Goal: Transaction & Acquisition: Purchase product/service

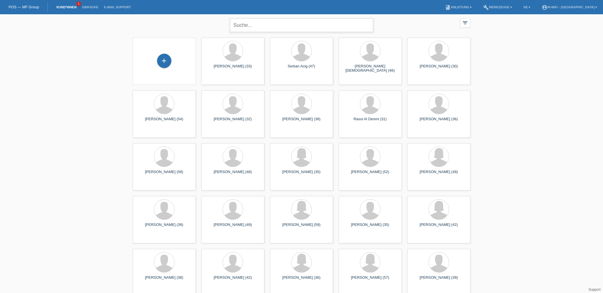
click at [260, 28] on input "text" at bounding box center [301, 25] width 143 height 13
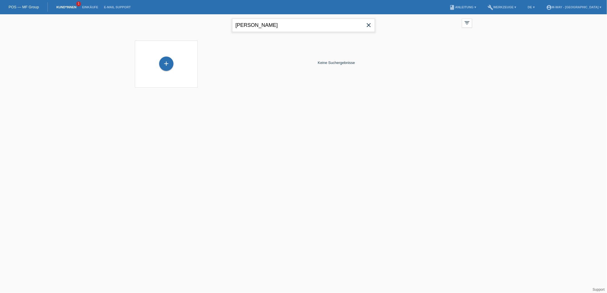
click at [271, 30] on input "taurino" at bounding box center [303, 25] width 143 height 13
type input "t"
type input "adriano"
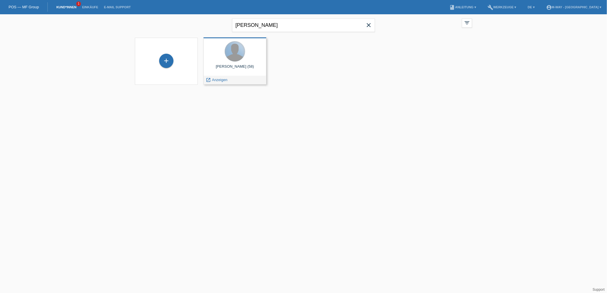
click at [232, 53] on div at bounding box center [235, 51] width 20 height 20
click at [219, 78] on span "Anzeigen" at bounding box center [219, 80] width 15 height 4
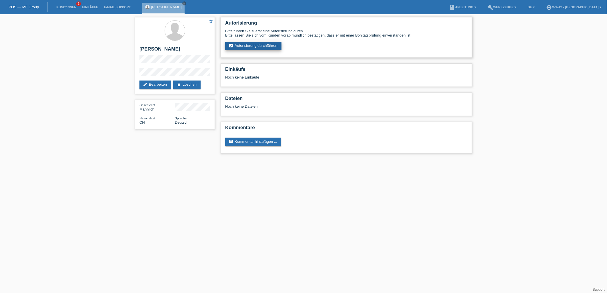
click at [250, 46] on link "assignment_turned_in Autorisierung durchführen" at bounding box center [253, 46] width 56 height 9
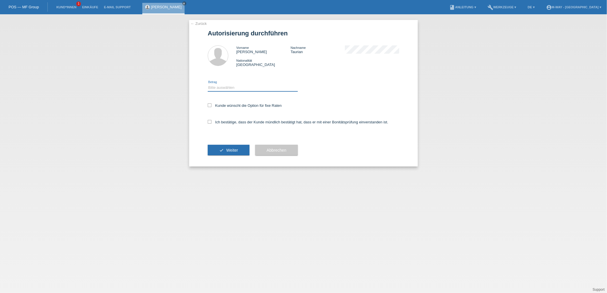
click at [228, 86] on select "Bitte auswählen CHF 1.00 - CHF 499.00 CHF 500.00 - CHF 1'999.00 CHF 2'000.00 - …" at bounding box center [253, 87] width 90 height 7
select select "3"
click at [208, 84] on select "Bitte auswählen CHF 1.00 - CHF 499.00 CHF 500.00 - CHF 1'999.00 CHF 2'000.00 - …" at bounding box center [253, 87] width 90 height 7
click at [210, 104] on icon at bounding box center [210, 106] width 4 height 4
click at [210, 104] on input "Kunde wünscht die Option für fixe Raten" at bounding box center [210, 106] width 4 height 4
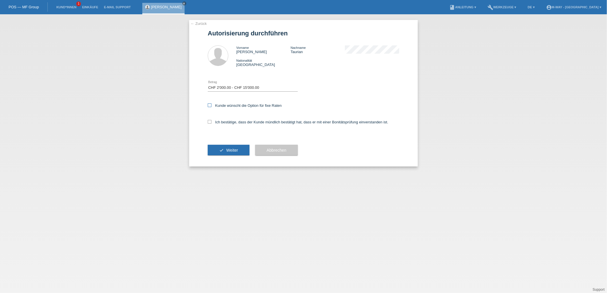
checkbox input "true"
click at [223, 122] on label "Ich bestätige, dass der Kunde mündlich bestätigt hat, dass er mit einer Bonität…" at bounding box center [298, 122] width 181 height 4
click at [212, 122] on input "Ich bestätige, dass der Kunde mündlich bestätigt hat, dass er mit einer Bonität…" at bounding box center [210, 122] width 4 height 4
checkbox input "true"
click at [227, 149] on span "Weiter" at bounding box center [233, 150] width 12 height 5
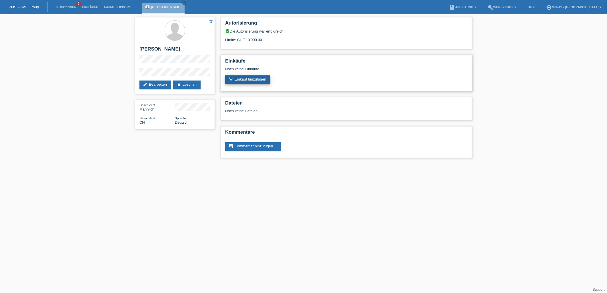
click at [250, 76] on link "add_shopping_cart Einkauf hinzufügen" at bounding box center [247, 80] width 45 height 9
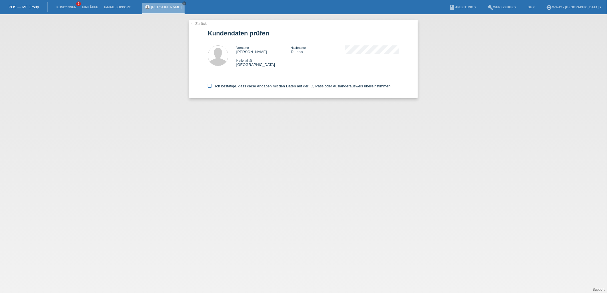
click at [210, 84] on icon at bounding box center [210, 86] width 4 height 4
click at [210, 84] on input "Ich bestätige, dass diese Angaben mit den Daten auf der ID, Pass oder Ausländer…" at bounding box center [210, 86] width 4 height 4
checkbox input "true"
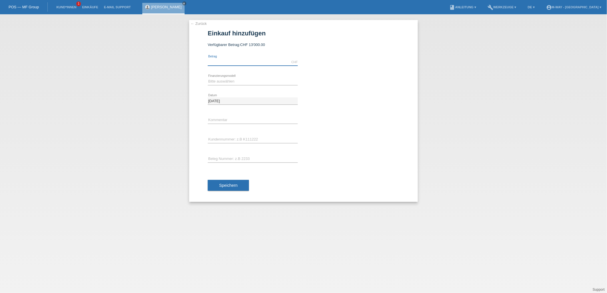
click at [243, 63] on input "text" at bounding box center [253, 62] width 90 height 7
type input "3500.00"
click at [226, 82] on select "Bitte auswählen Fixe Raten Kauf auf Rechnung mit Teilzahlungsoption" at bounding box center [253, 81] width 90 height 7
select select "77"
click at [208, 78] on select "Bitte auswählen Fixe Raten Kauf auf Rechnung mit Teilzahlungsoption" at bounding box center [253, 81] width 90 height 7
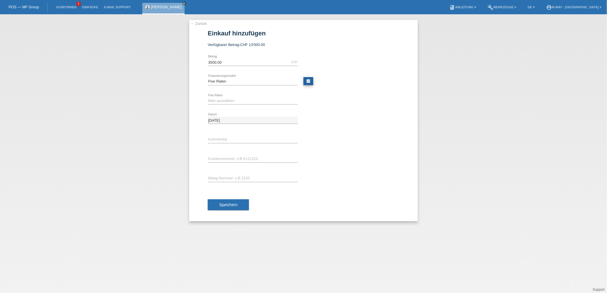
click at [305, 82] on link "calculate" at bounding box center [309, 81] width 10 height 8
type input "3500.00"
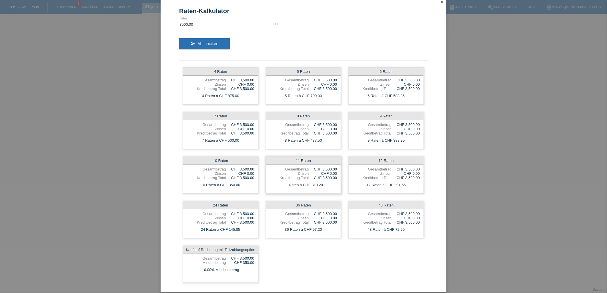
scroll to position [13, 0]
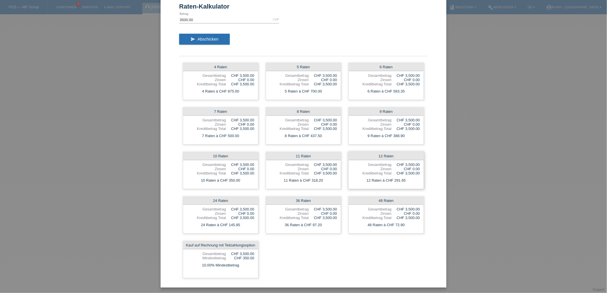
drag, startPoint x: 403, startPoint y: 181, endPoint x: 394, endPoint y: 179, distance: 9.0
click at [391, 180] on div "12 Raten à CHF 291.65" at bounding box center [386, 180] width 75 height 7
click at [437, 202] on div "Raten-Kalkulator 3500.00 CHF error Betrag send Abschicken 4 Raten Gesamtbetrag …" at bounding box center [304, 140] width 286 height 295
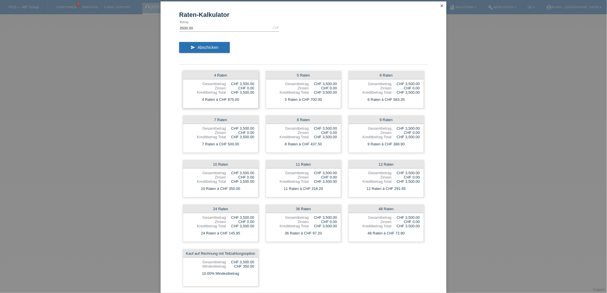
scroll to position [0, 0]
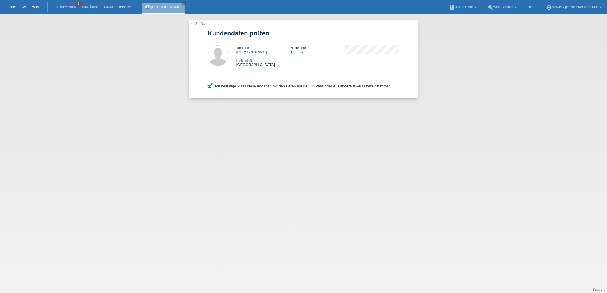
click at [201, 21] on link "← Zurück" at bounding box center [199, 23] width 16 height 4
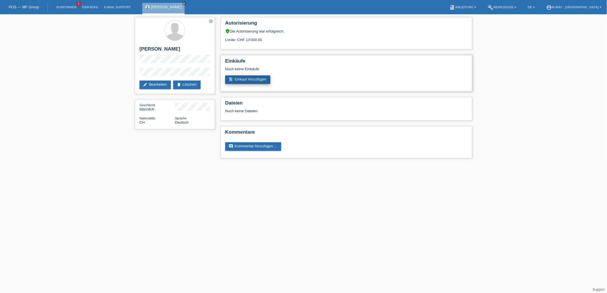
click at [249, 77] on link "add_shopping_cart Einkauf hinzufügen" at bounding box center [247, 80] width 45 height 9
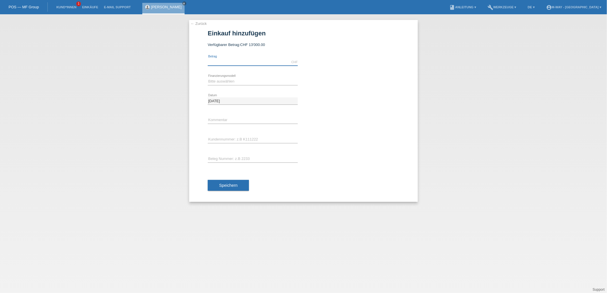
click at [244, 59] on input "text" at bounding box center [253, 62] width 90 height 7
type input "3500.00"
click at [229, 81] on select "Bitte auswählen Fixe Raten Kauf auf Rechnung mit Teilzahlungsoption" at bounding box center [253, 81] width 90 height 7
select select "77"
click at [208, 78] on select "Bitte auswählen Fixe Raten Kauf auf Rechnung mit Teilzahlungsoption" at bounding box center [253, 81] width 90 height 7
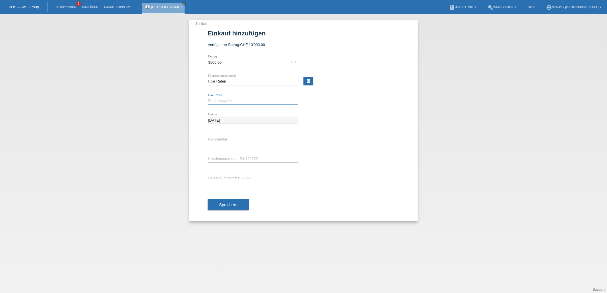
click at [252, 101] on select "Bitte auswählen 4 Raten 5 Raten 6 Raten 7 Raten 8 Raten 9 Raten 10 Raten 11 Rat…" at bounding box center [253, 101] width 90 height 7
select select "172"
click at [208, 98] on select "Bitte auswählen 4 Raten 5 Raten 6 Raten 7 Raten 8 Raten 9 Raten 10 Raten 11 Rat…" at bounding box center [253, 101] width 90 height 7
click at [244, 178] on input "text" at bounding box center [253, 178] width 90 height 7
click at [247, 179] on input "text" at bounding box center [253, 178] width 90 height 7
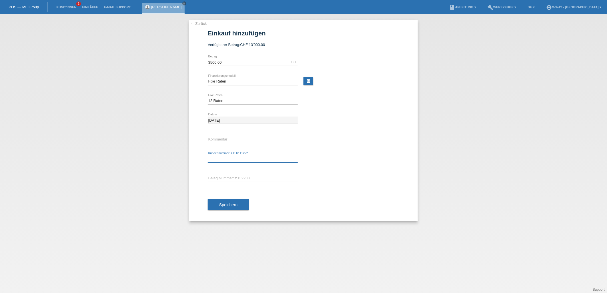
click at [237, 157] on input "text" at bounding box center [253, 159] width 90 height 7
type input "K383670"
drag, startPoint x: 208, startPoint y: 121, endPoint x: 230, endPoint y: 121, distance: 22.6
click at [230, 121] on input "15.10.2025" at bounding box center [253, 120] width 90 height 7
click at [363, 129] on div "15.10.2025 error Datum" at bounding box center [304, 120] width 192 height 19
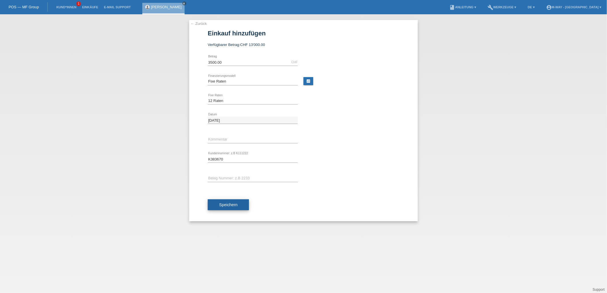
click at [227, 206] on span "Speichern" at bounding box center [228, 205] width 18 height 5
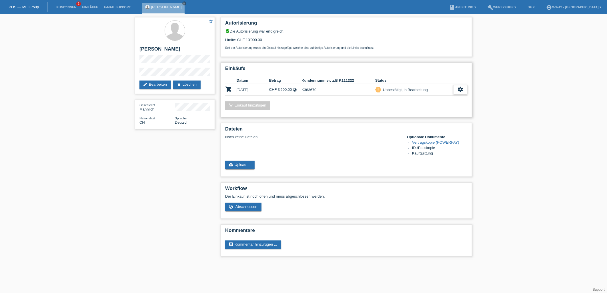
click at [458, 90] on icon "settings" at bounding box center [461, 89] width 6 height 6
click at [462, 86] on icon "settings" at bounding box center [461, 89] width 6 height 6
click at [422, 105] on span "AGB herunterladen" at bounding box center [420, 106] width 33 height 7
click at [456, 88] on div "settings" at bounding box center [461, 89] width 14 height 9
click at [459, 90] on icon "settings" at bounding box center [461, 89] width 6 height 6
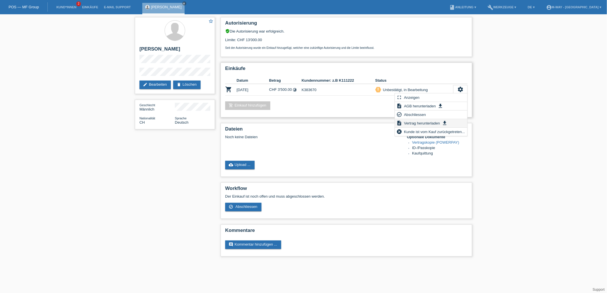
click at [416, 122] on span "Vertrag herunterladen" at bounding box center [423, 123] width 38 height 7
click at [458, 86] on icon "settings" at bounding box center [461, 89] width 6 height 6
click at [407, 113] on div "Einkäufe Datum Betrag Kundennummer: z.B K111222 Status shopping_cart 15.10.2025…" at bounding box center [347, 90] width 252 height 55
click at [461, 87] on icon "settings" at bounding box center [461, 89] width 6 height 6
click at [400, 114] on icon "check_circle_outline" at bounding box center [400, 115] width 6 height 6
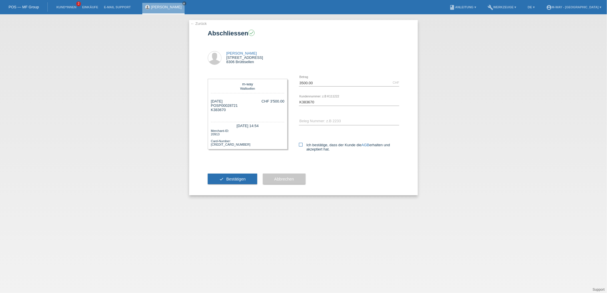
click at [303, 146] on input "Ich bestätige, dass der Kunde die AGB erhalten und akzeptiert hat." at bounding box center [301, 145] width 4 height 4
checkbox input "true"
click at [232, 178] on span "Bestätigen" at bounding box center [236, 179] width 19 height 5
